Goal: Find specific page/section: Find specific page/section

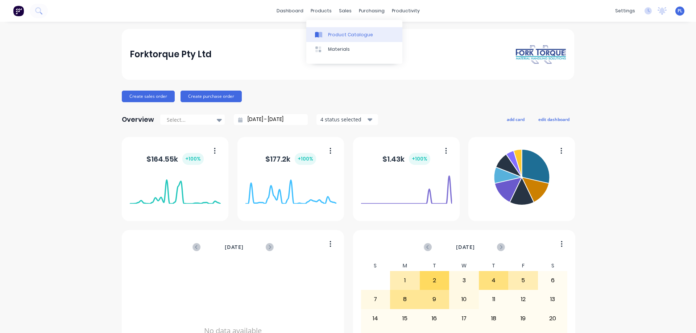
click at [332, 32] on div "Product Catalogue" at bounding box center [350, 35] width 45 height 7
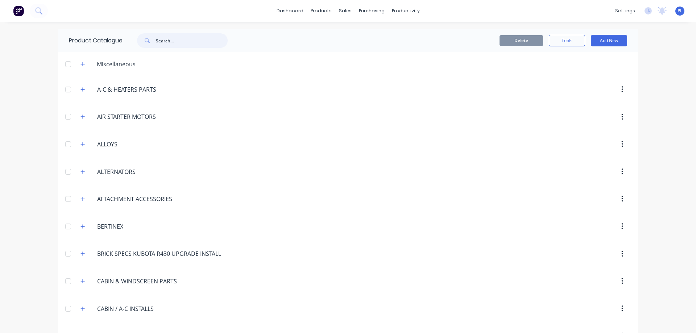
click at [170, 40] on input "text" at bounding box center [192, 40] width 72 height 15
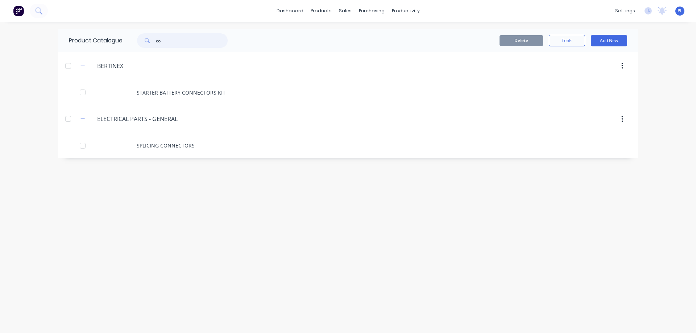
type input "c"
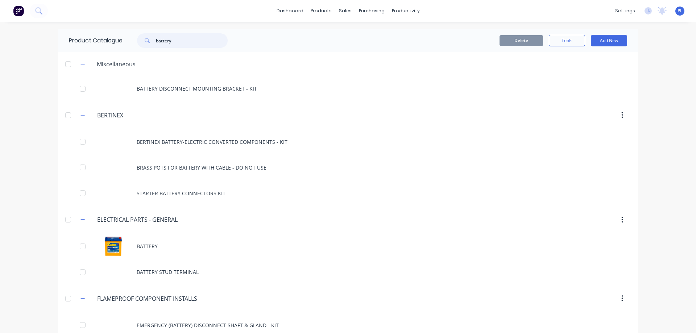
click at [186, 41] on input "battery" at bounding box center [192, 40] width 72 height 15
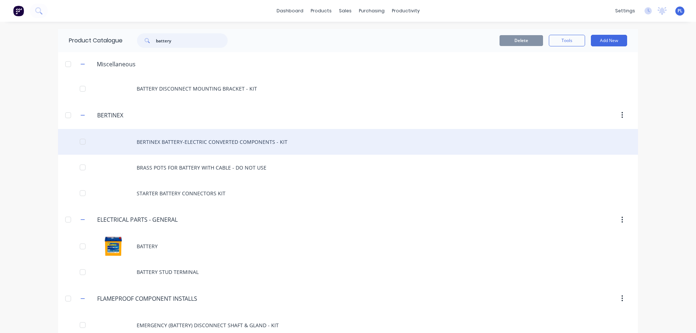
type input "battery"
click at [197, 144] on div "BERTINEX BATTERY-ELECTRIC CONVERTED COMPONENTS - KIT" at bounding box center [348, 142] width 580 height 26
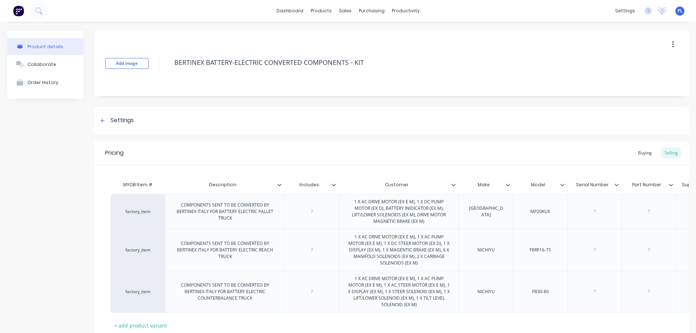
type textarea "x"
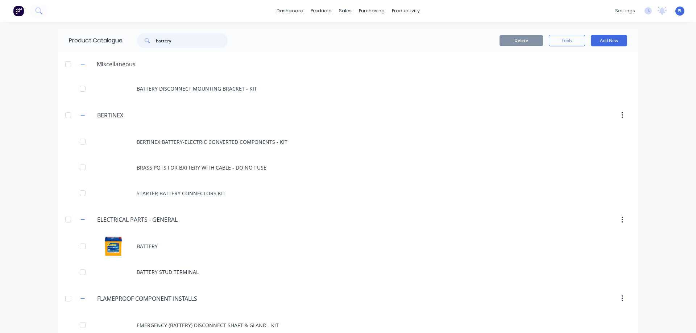
drag, startPoint x: 167, startPoint y: 41, endPoint x: 155, endPoint y: 41, distance: 12.0
click at [156, 41] on input "battery" at bounding box center [192, 40] width 72 height 15
type input "bertinex"
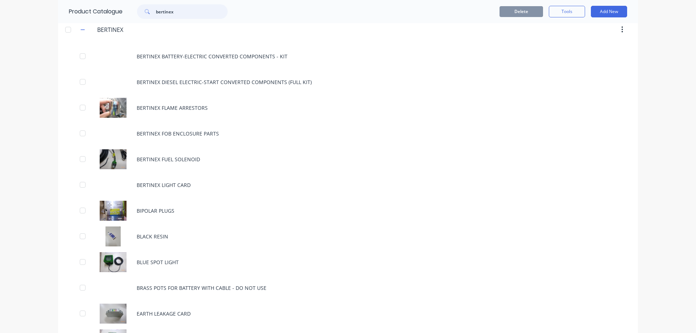
scroll to position [73, 0]
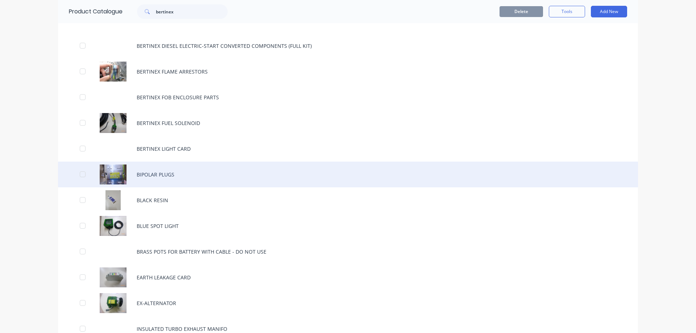
click at [164, 176] on div "BIPOLAR PLUGS" at bounding box center [348, 175] width 580 height 26
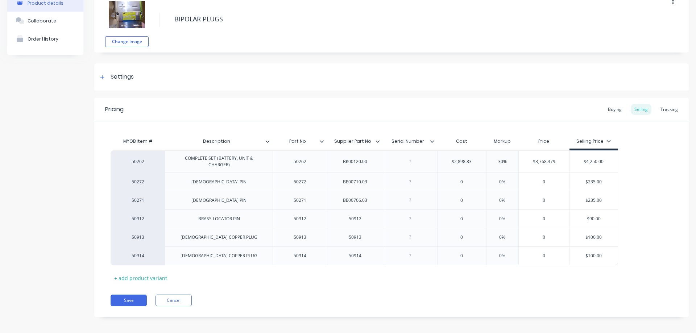
scroll to position [44, 0]
click at [50, 18] on div "Collaborate" at bounding box center [42, 20] width 29 height 5
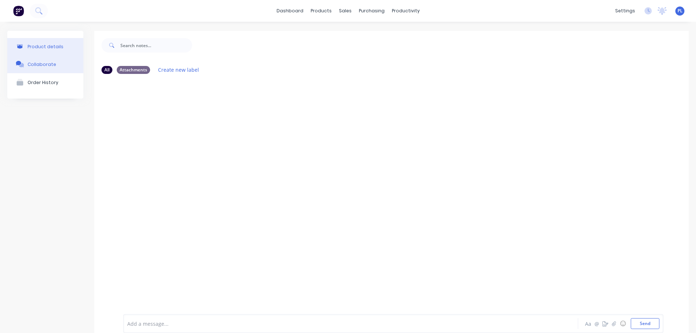
click at [40, 46] on div "Product details" at bounding box center [46, 46] width 36 height 5
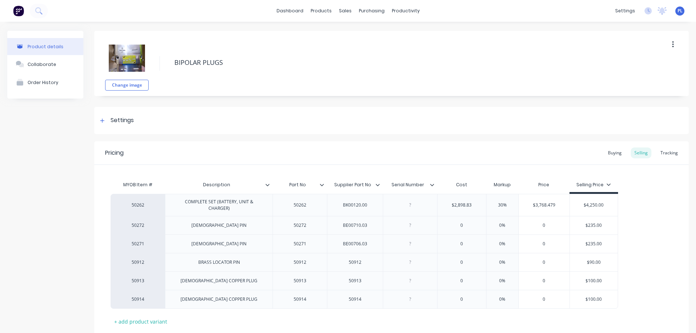
type textarea "x"
